Goal: Information Seeking & Learning: Learn about a topic

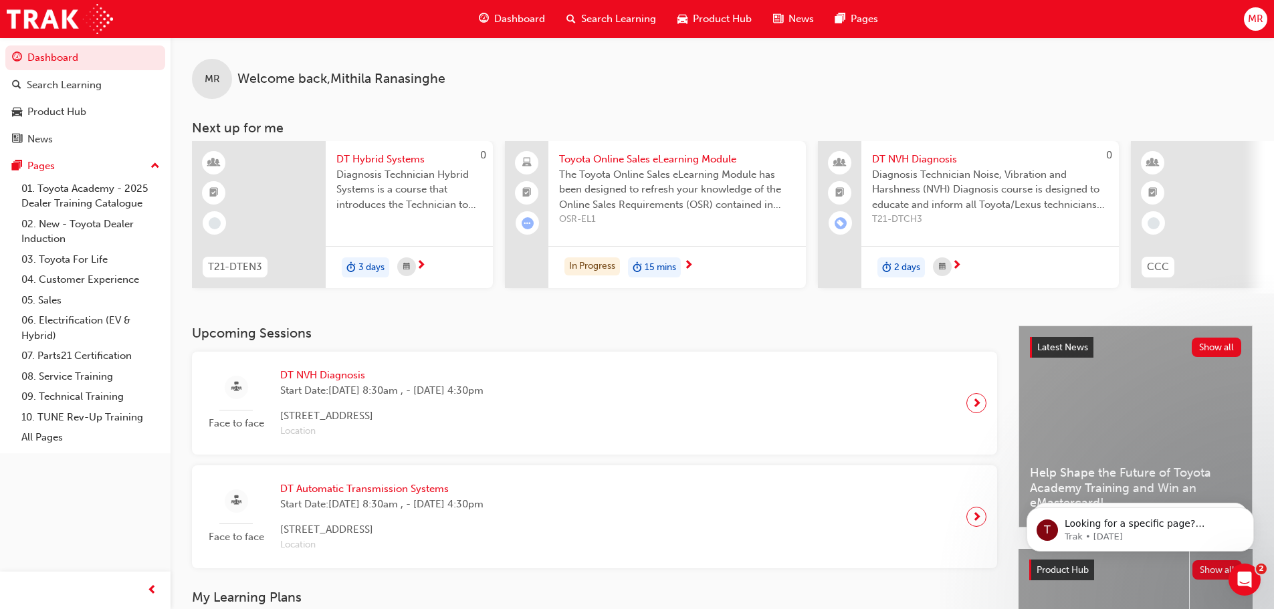
click at [531, 13] on span "Dashboard" at bounding box center [519, 18] width 51 height 15
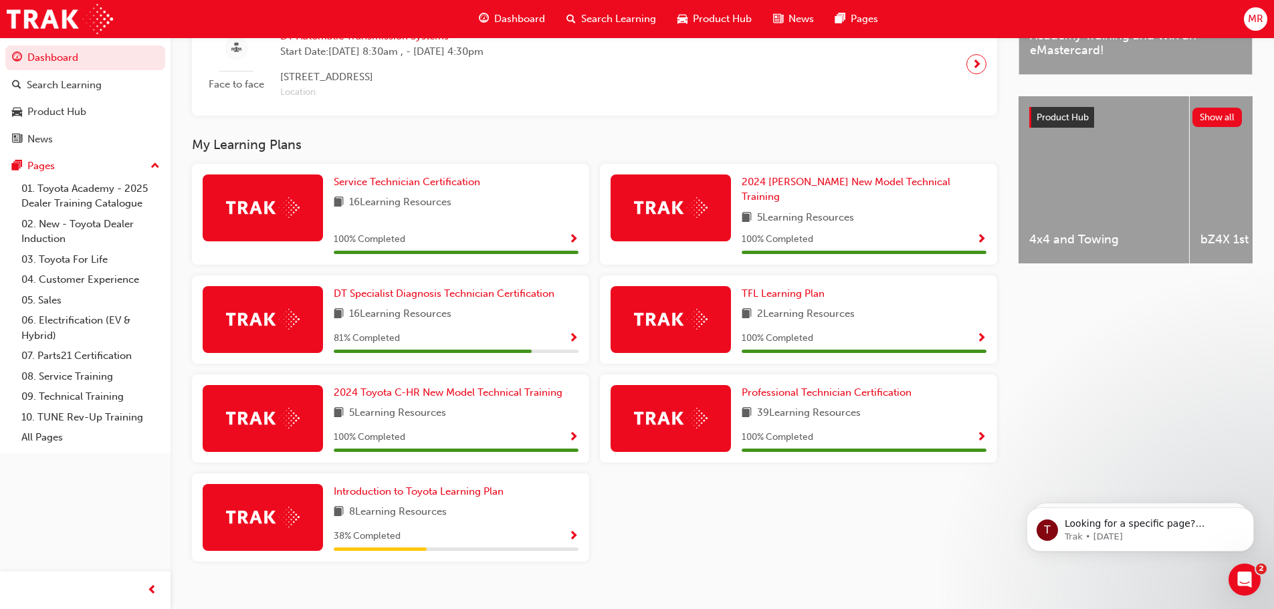
scroll to position [464, 0]
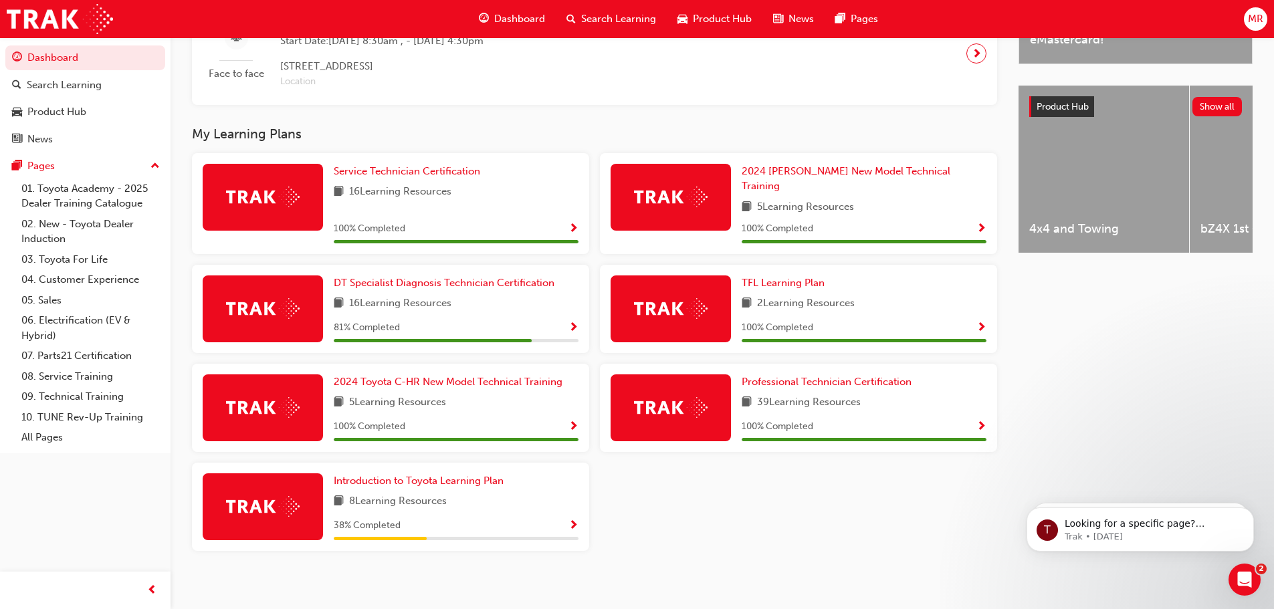
click at [556, 510] on div "Introduction to Toyota Learning Plan 8 Learning Resources 38 % Completed" at bounding box center [456, 507] width 245 height 67
click at [574, 520] on span "Show Progress" at bounding box center [574, 526] width 10 height 12
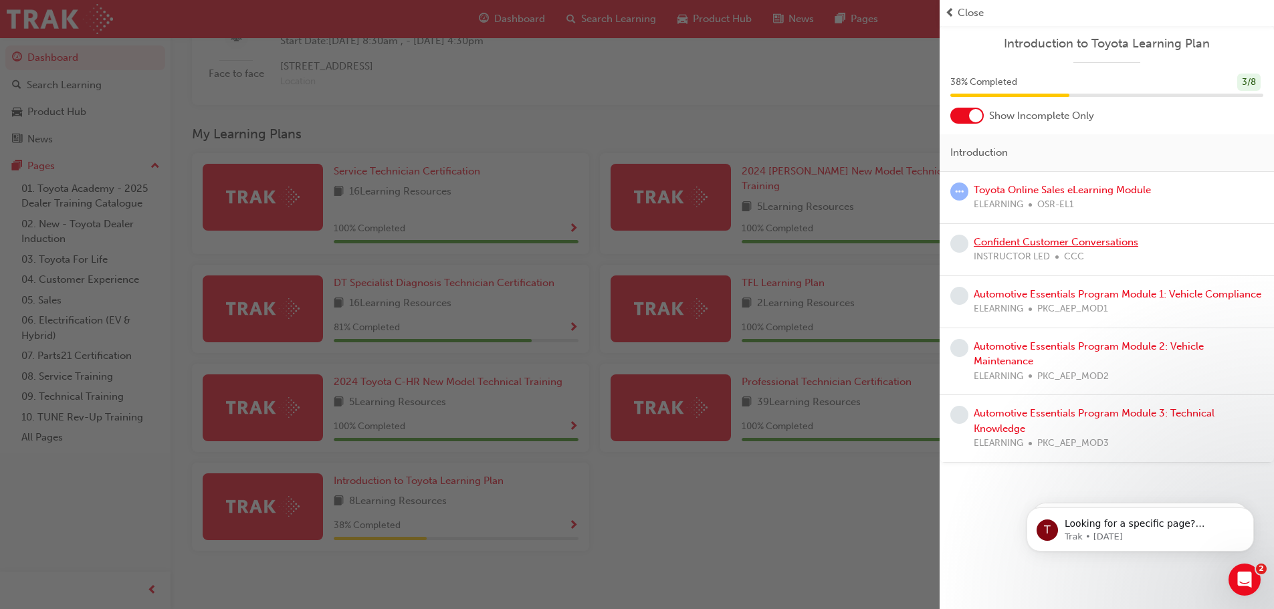
click at [1013, 243] on link "Confident Customer Conversations" at bounding box center [1056, 242] width 165 height 12
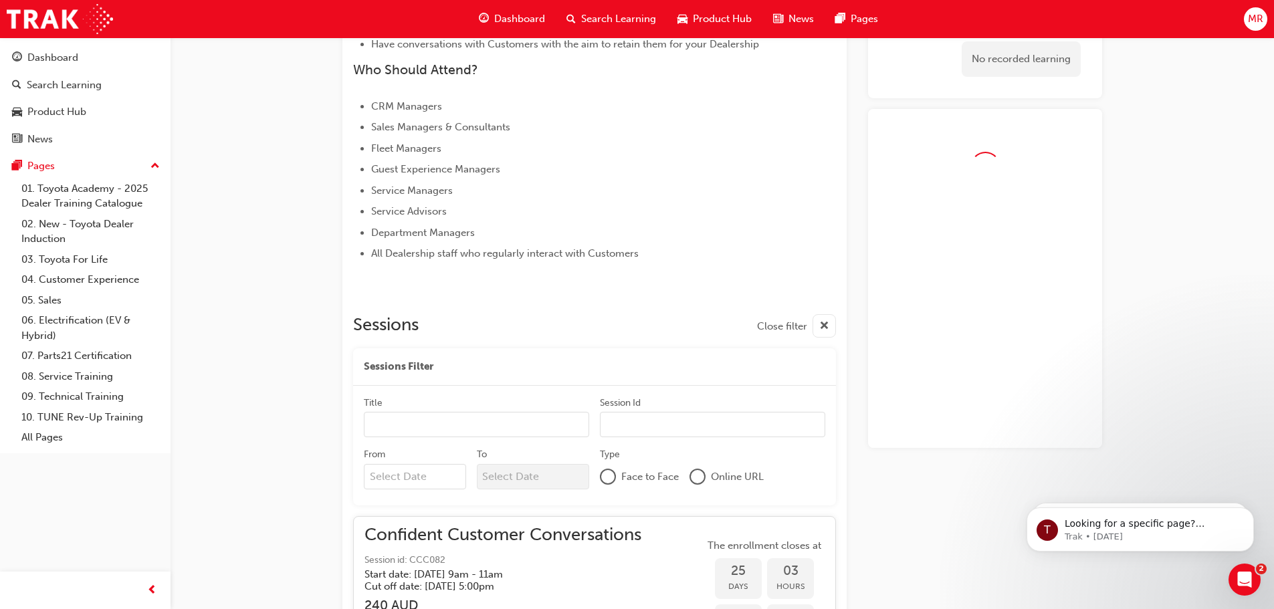
scroll to position [581, 0]
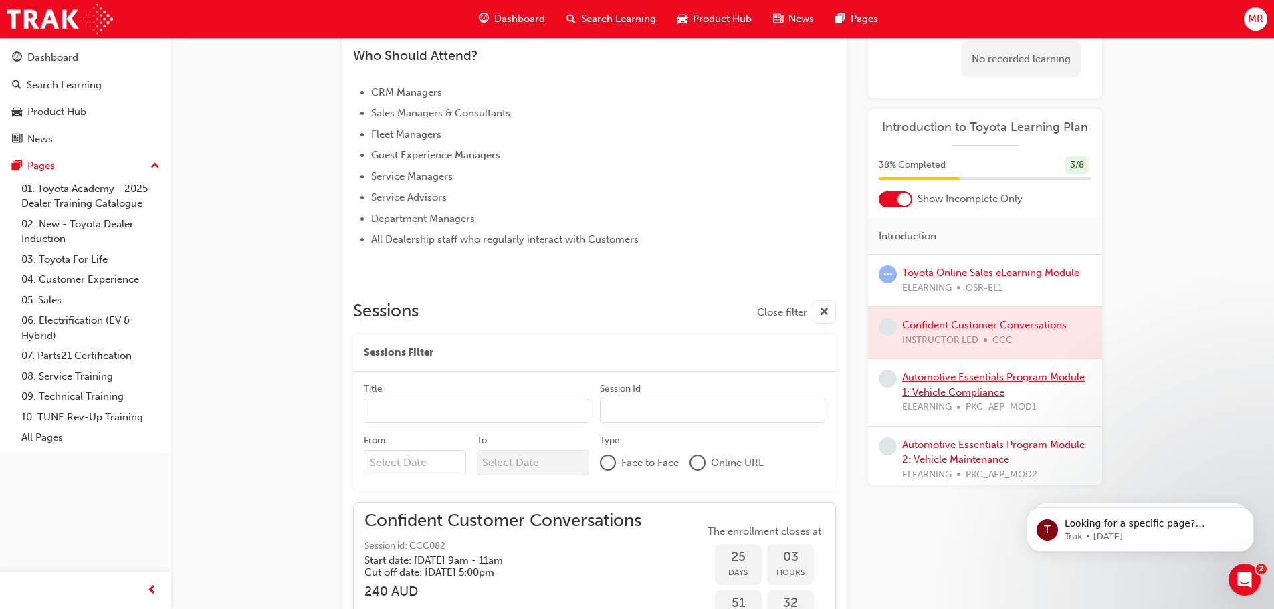
click at [992, 379] on link "Automotive Essentials Program Module 1: Vehicle Compliance" at bounding box center [993, 384] width 183 height 27
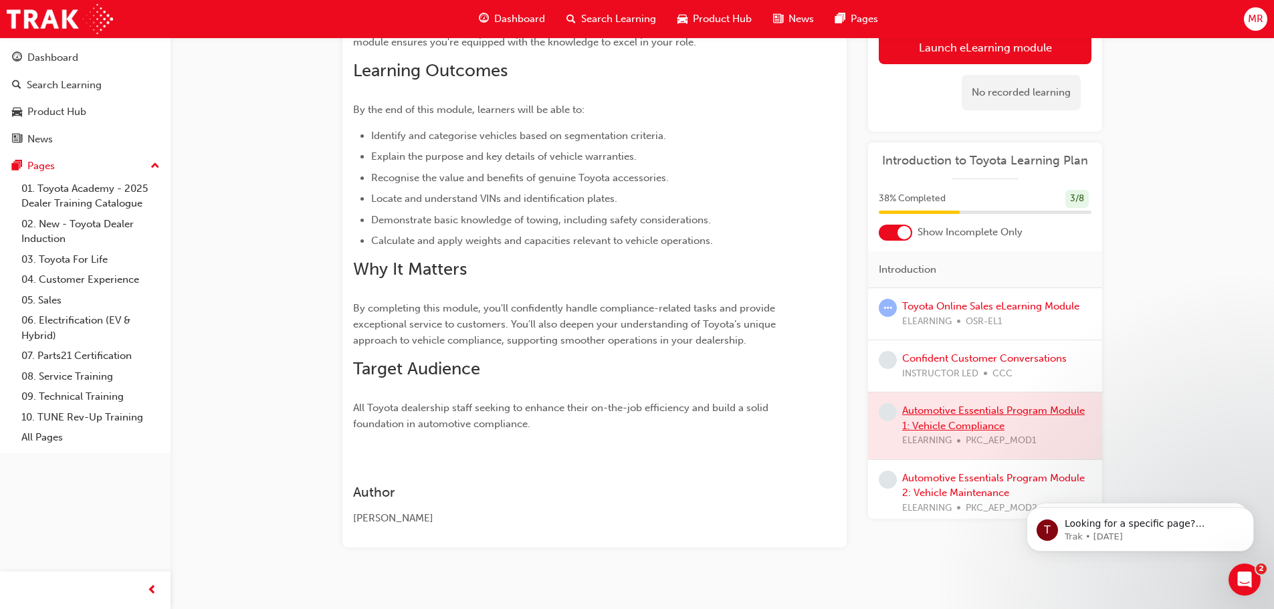
scroll to position [238, 0]
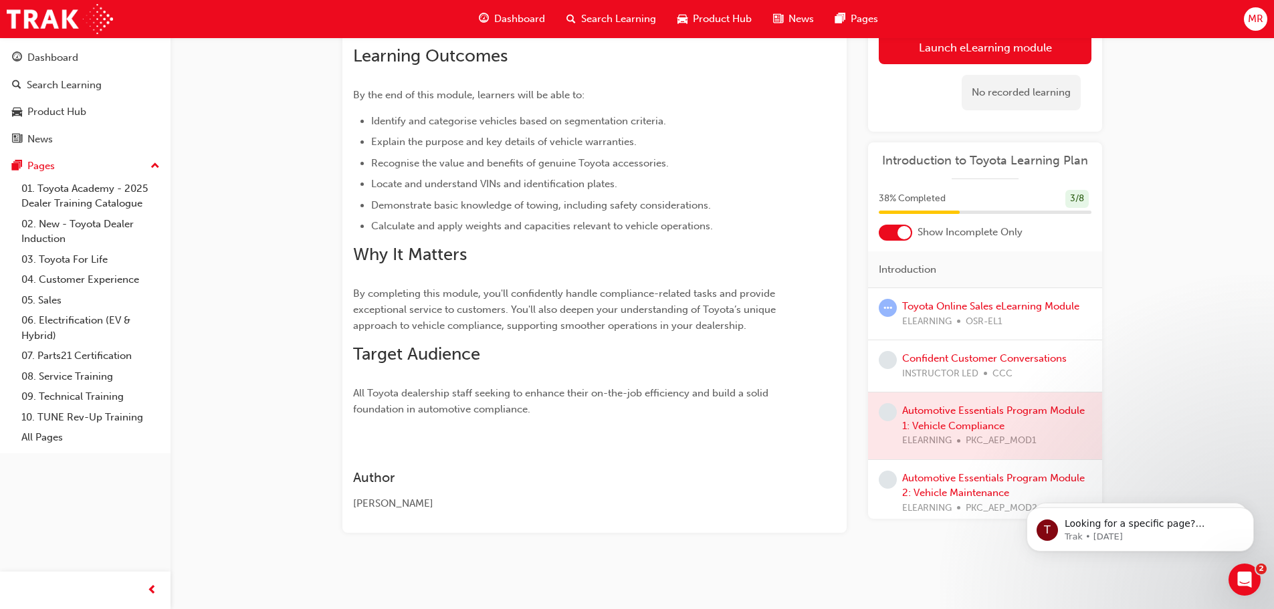
click at [926, 484] on div "Automotive Essentials Program Module 2: Vehicle Maintenance ELEARNING PKC_AEP_M…" at bounding box center [996, 493] width 189 height 45
click at [930, 481] on link "Automotive Essentials Program Module 2: Vehicle Maintenance" at bounding box center [993, 485] width 183 height 27
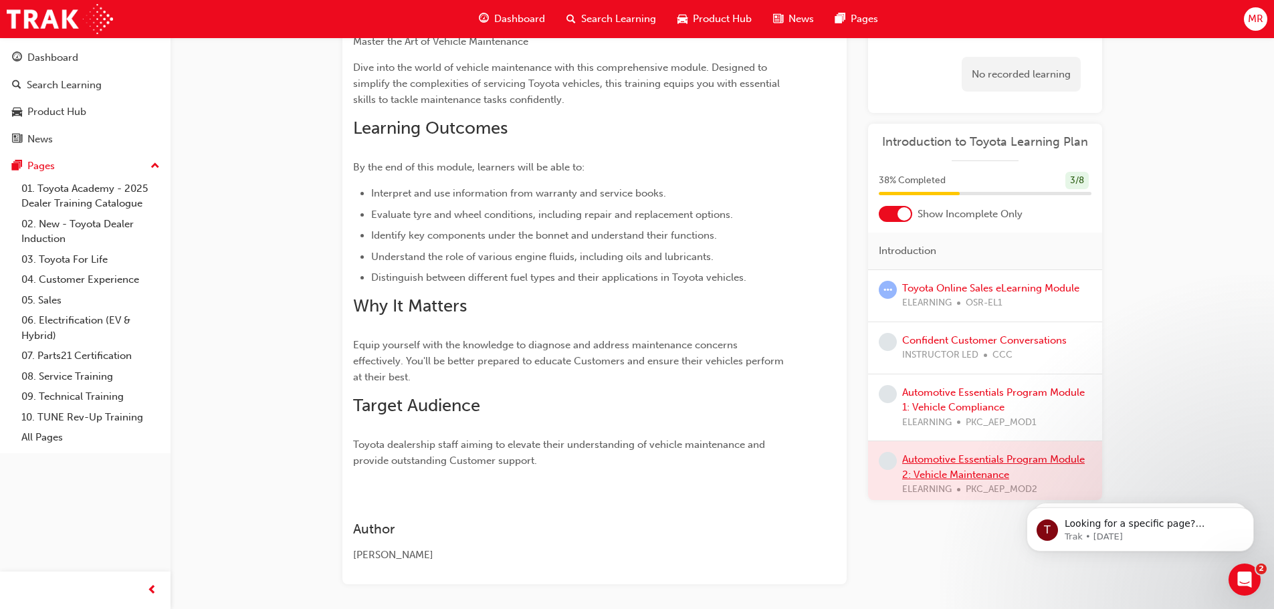
scroll to position [282, 0]
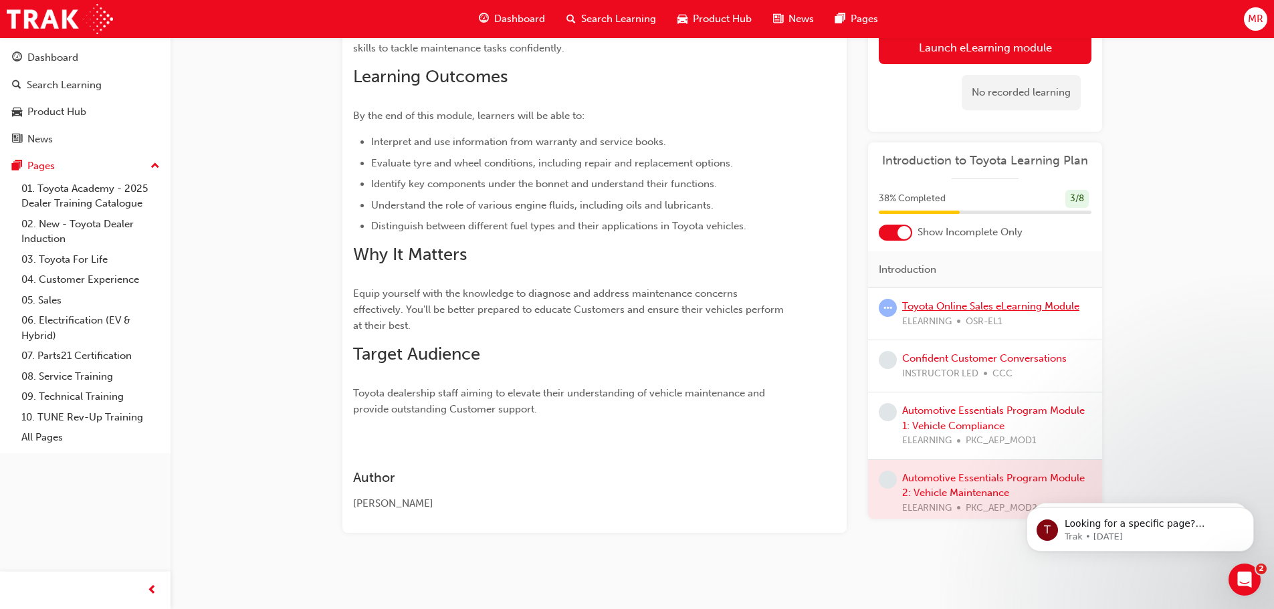
click at [944, 306] on link "Toyota Online Sales eLearning Module" at bounding box center [990, 306] width 177 height 12
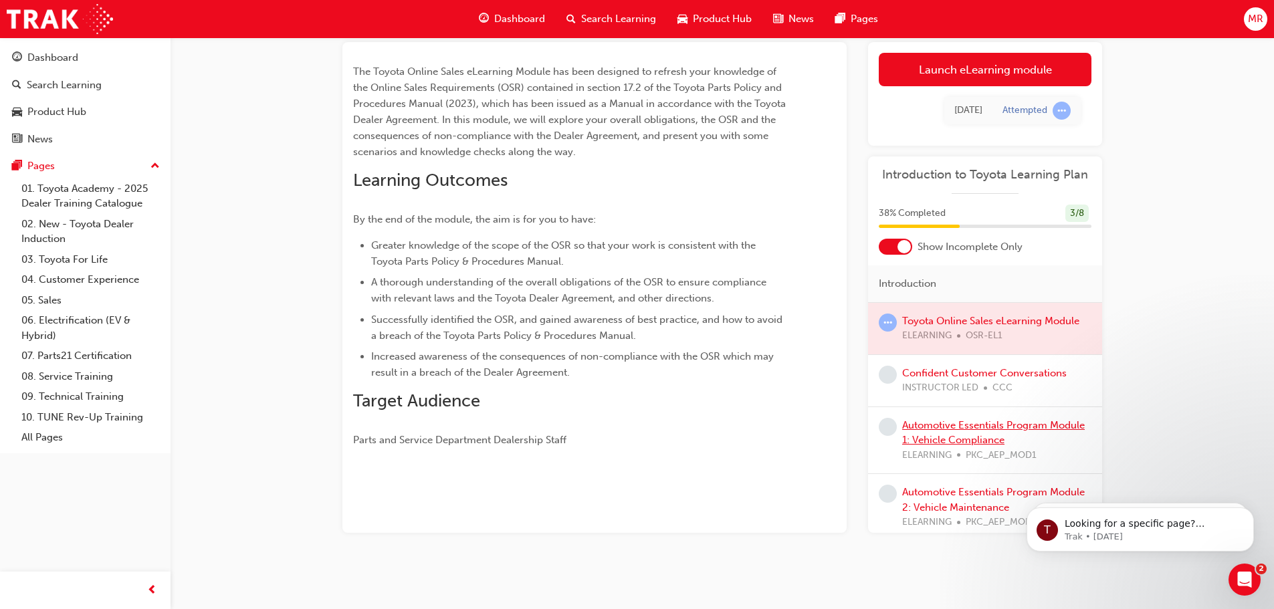
click at [945, 437] on link "Automotive Essentials Program Module 1: Vehicle Compliance" at bounding box center [993, 432] width 183 height 27
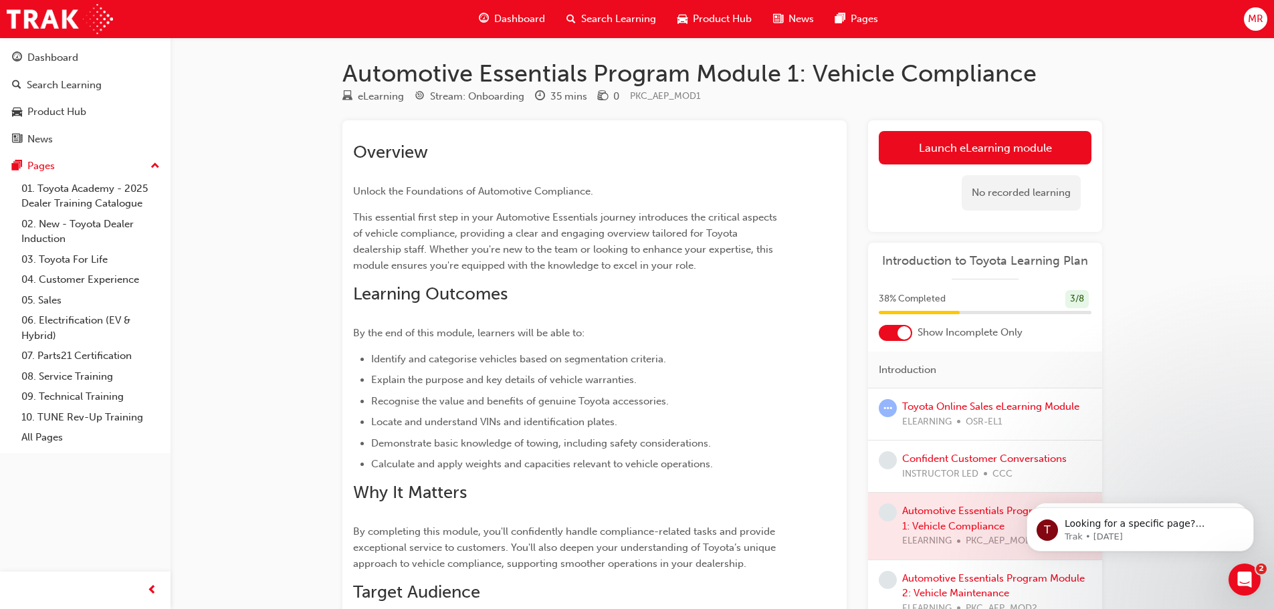
click at [635, 23] on span "Search Learning" at bounding box center [618, 18] width 75 height 15
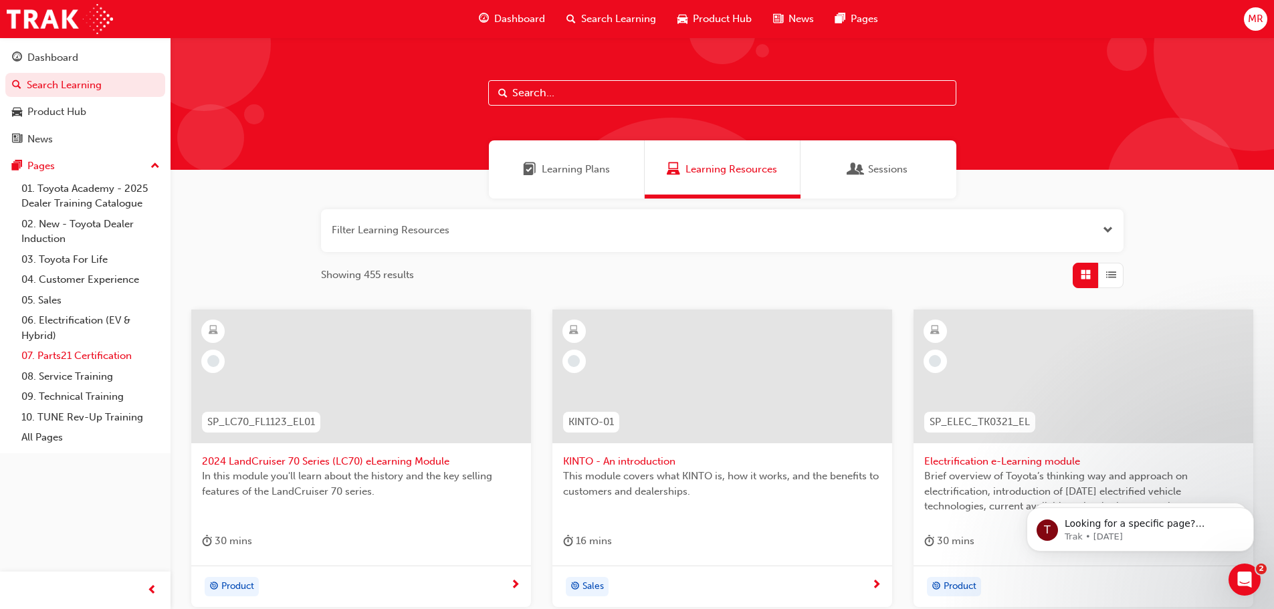
click at [87, 353] on link "07. Parts21 Certification" at bounding box center [90, 356] width 149 height 21
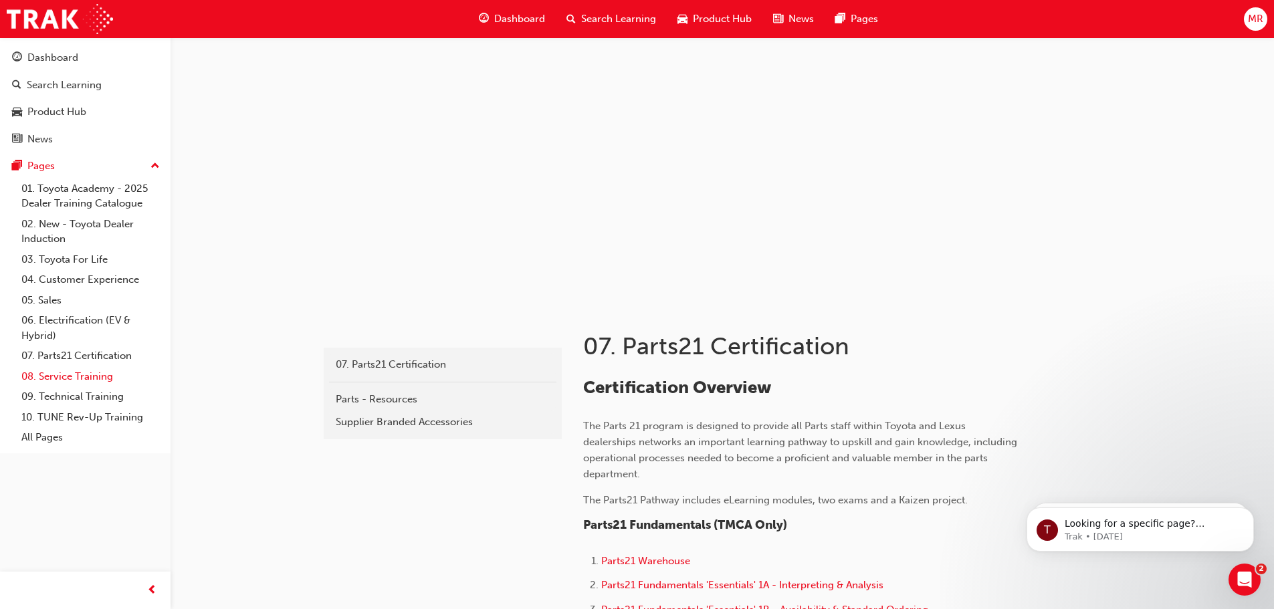
click at [73, 379] on link "08. Service Training" at bounding box center [90, 377] width 149 height 21
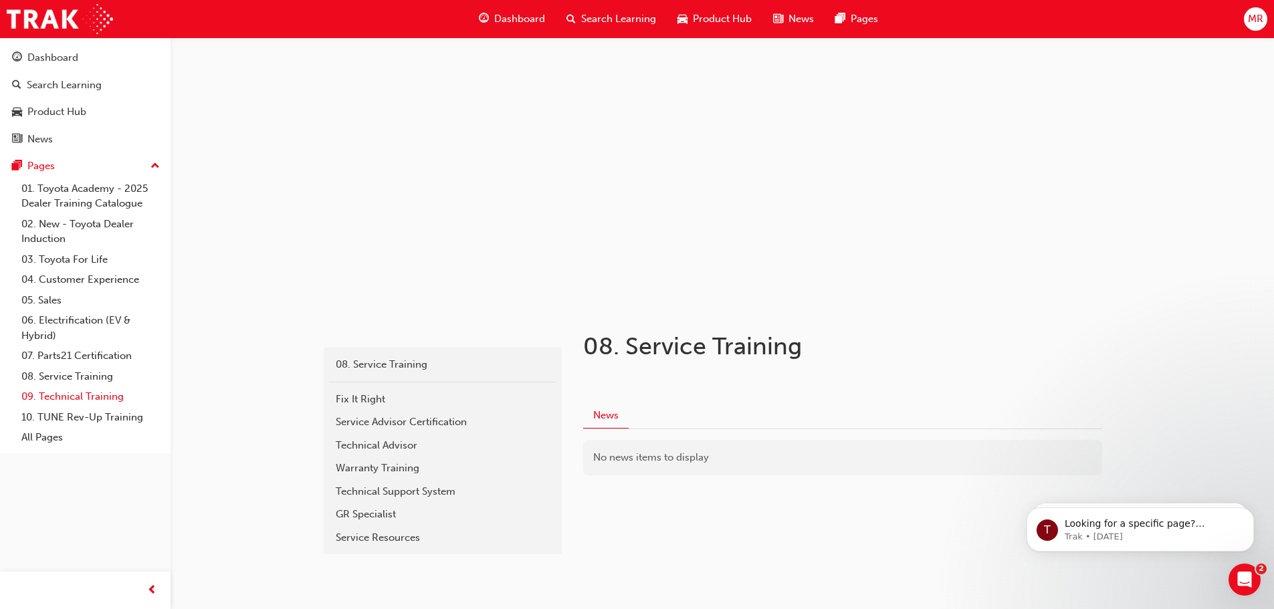
click at [94, 403] on link "09. Technical Training" at bounding box center [90, 397] width 149 height 21
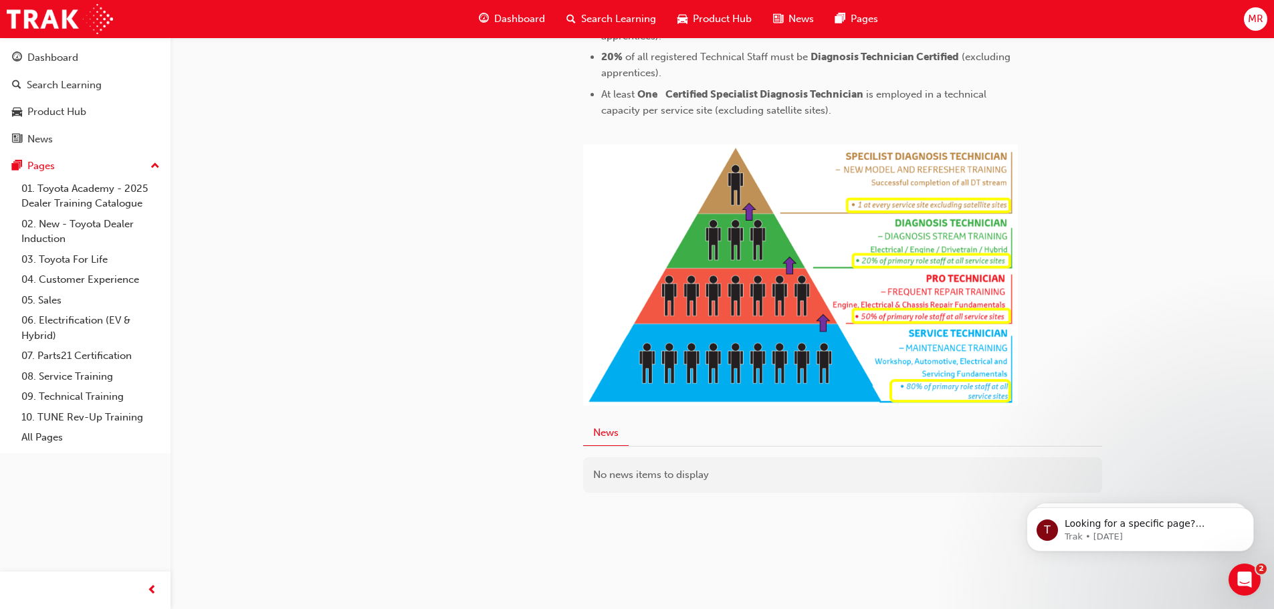
scroll to position [668, 0]
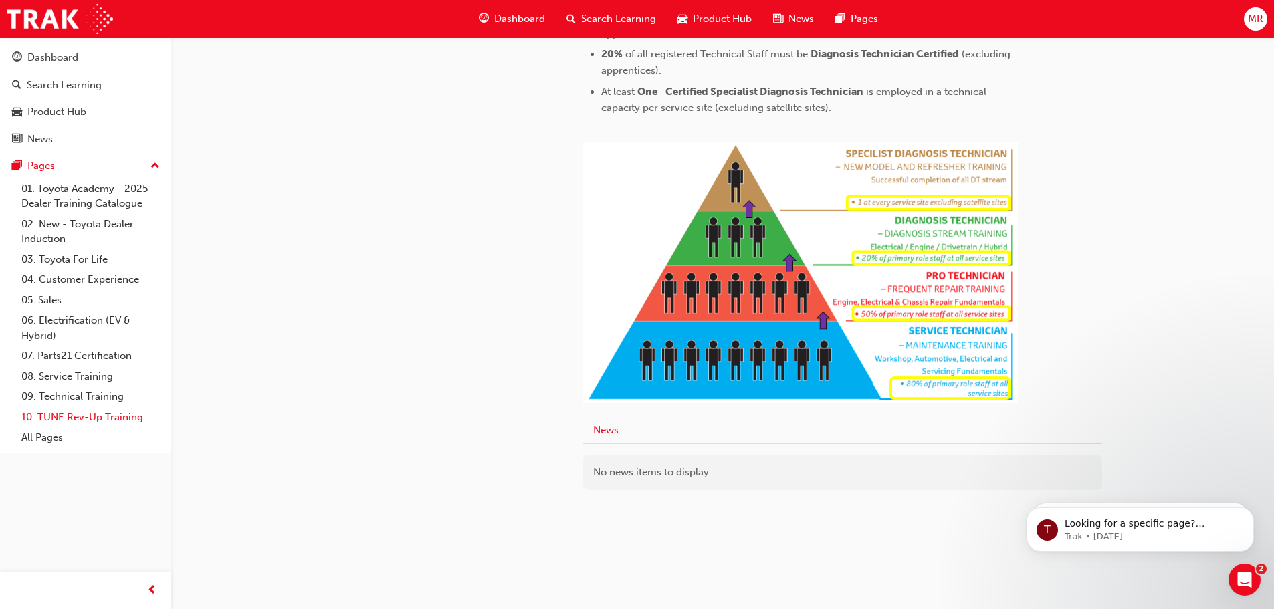
click at [104, 421] on link "10. TUNE Rev-Up Training" at bounding box center [90, 417] width 149 height 21
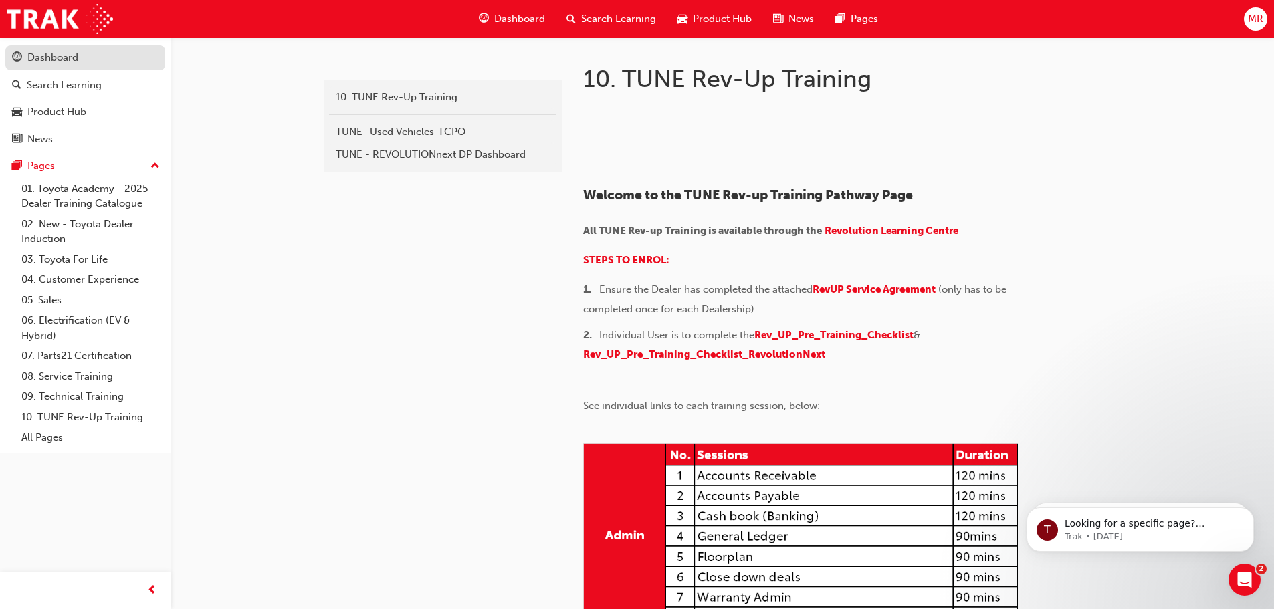
click at [66, 53] on div "Dashboard" at bounding box center [52, 57] width 51 height 15
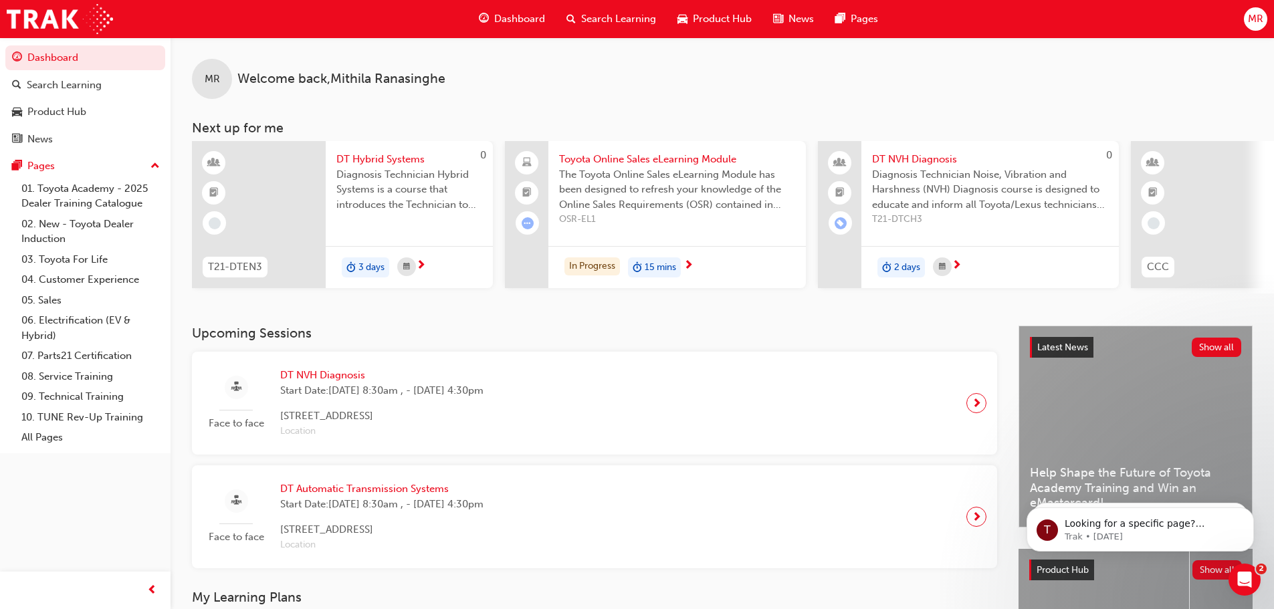
click at [1258, 23] on span "MR" at bounding box center [1255, 18] width 15 height 15
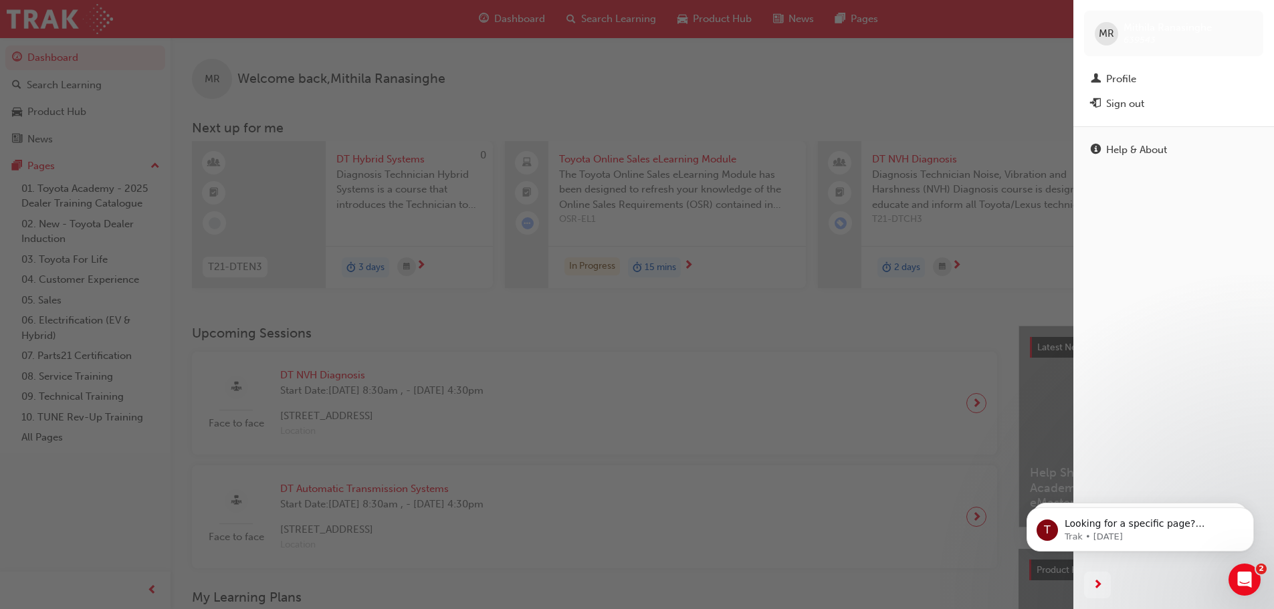
drag, startPoint x: 997, startPoint y: 85, endPoint x: 926, endPoint y: 49, distance: 79.0
click at [989, 80] on div "button" at bounding box center [537, 304] width 1074 height 609
